Goal: Information Seeking & Learning: Learn about a topic

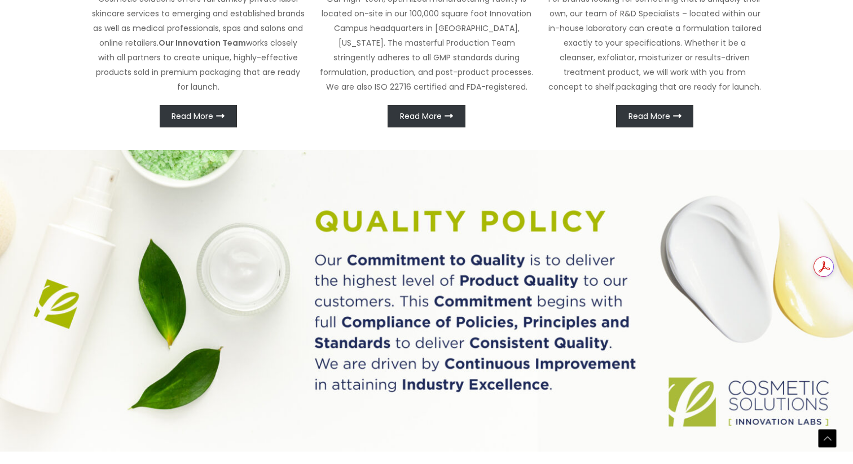
scroll to position [670, 0]
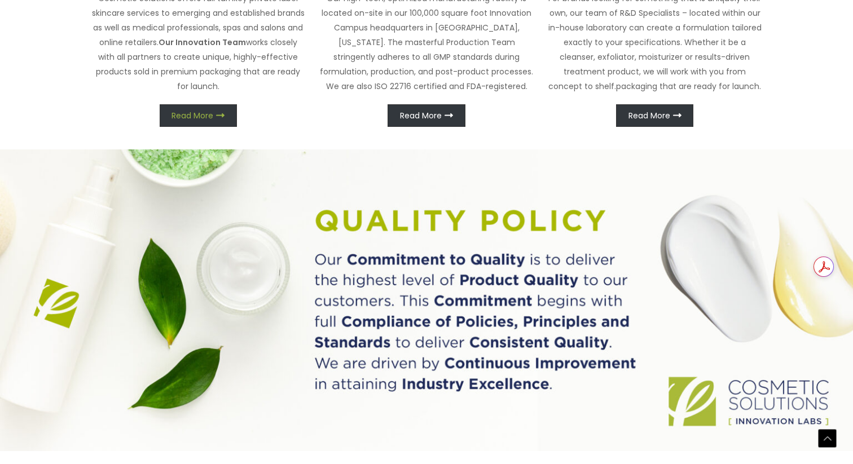
click at [200, 120] on span "Read More" at bounding box center [192, 116] width 42 height 8
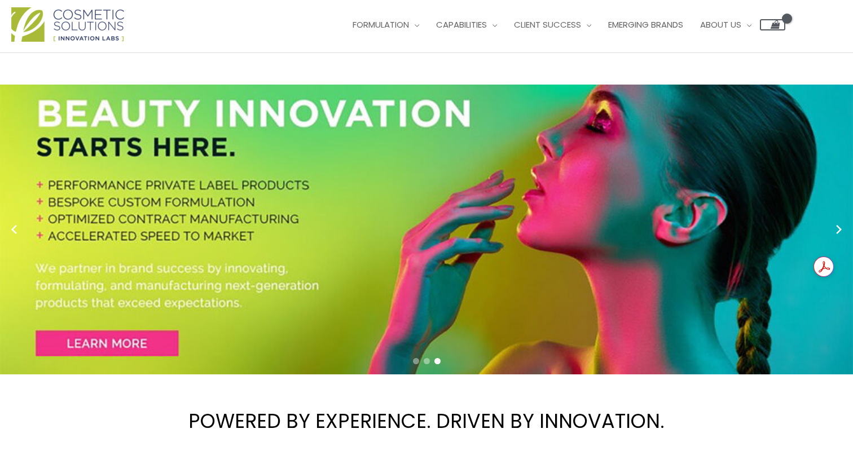
scroll to position [0, 0]
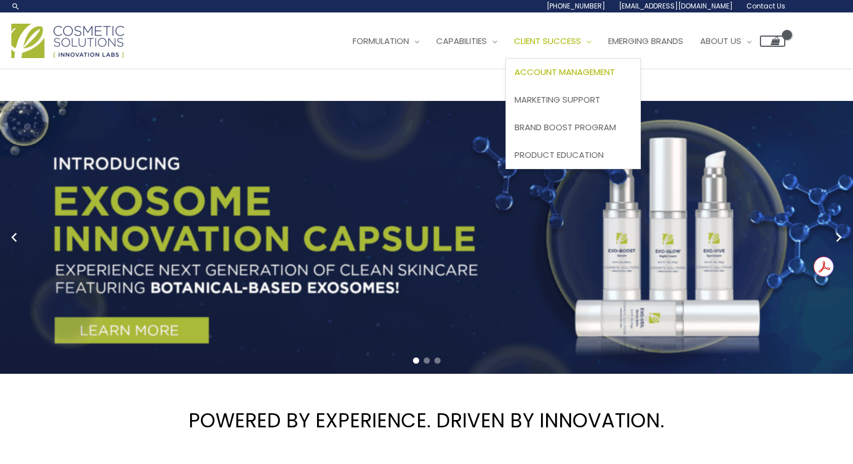
click at [514, 78] on span "Account Management" at bounding box center [564, 72] width 100 height 12
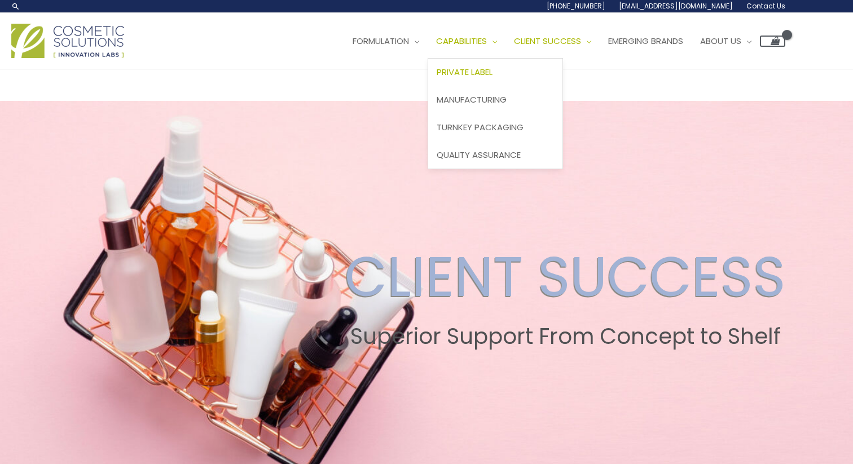
click at [437, 78] on span "Private Label" at bounding box center [465, 72] width 56 height 12
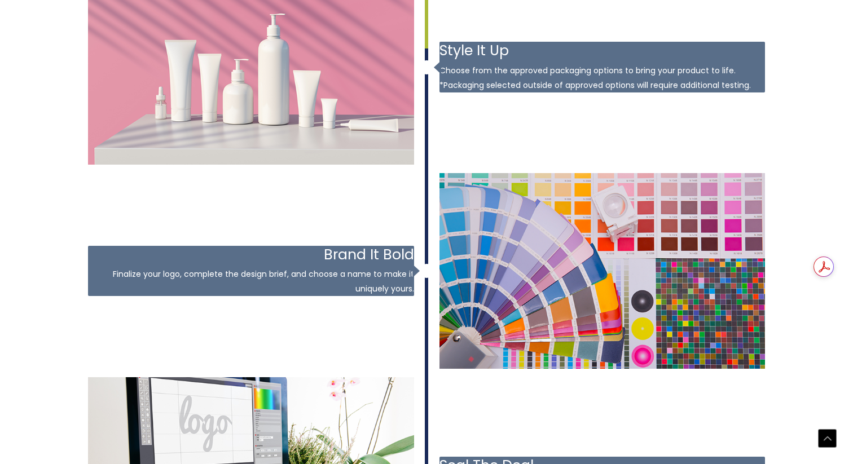
scroll to position [1690, 0]
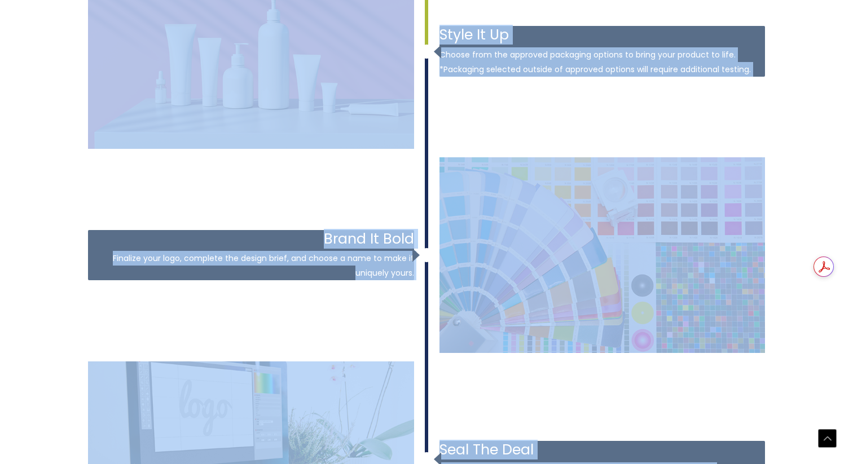
drag, startPoint x: 426, startPoint y: 106, endPoint x: 425, endPoint y: 170, distance: 63.7
click at [425, 170] on div "[DATE] Try It and Make It Yours Choose your samples and experience these effica…" at bounding box center [426, 255] width 677 height 1011
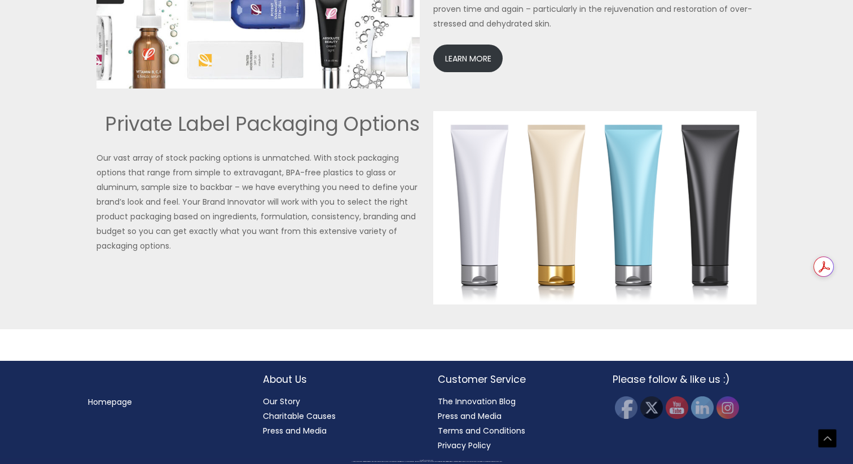
scroll to position [2885, 0]
